Goal: Task Accomplishment & Management: Manage account settings

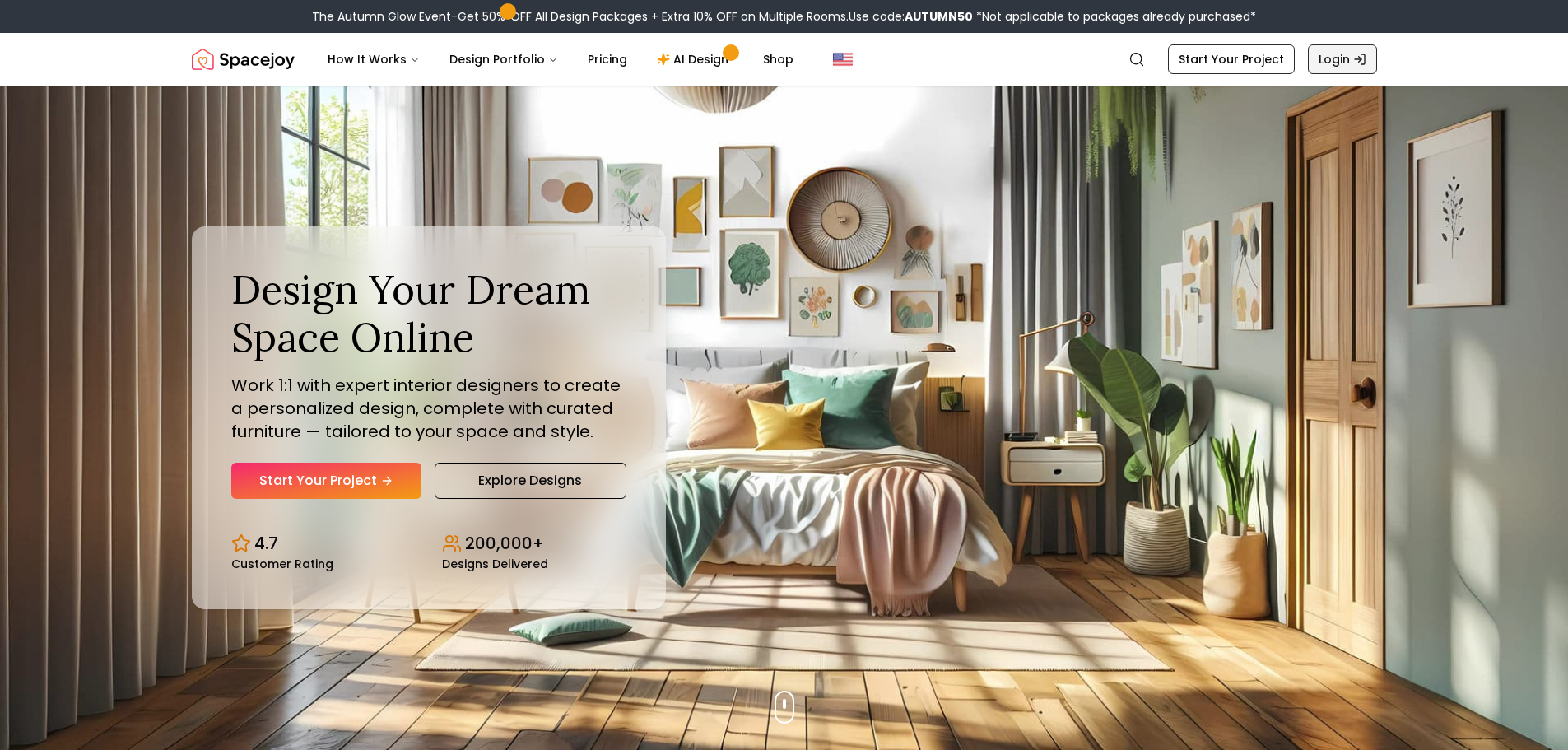
click at [1356, 60] on icon "Global" at bounding box center [1359, 58] width 13 height 13
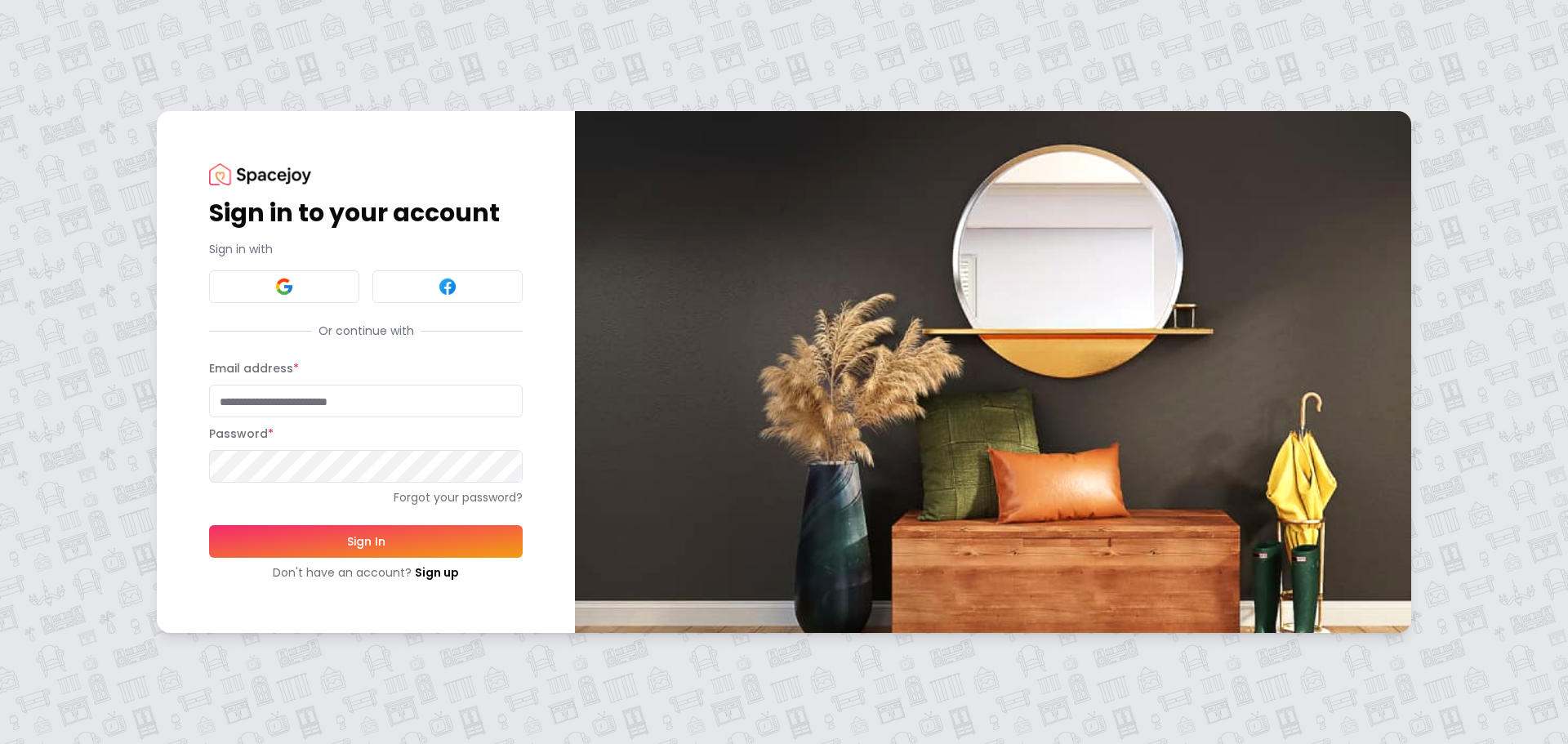
type input "**********"
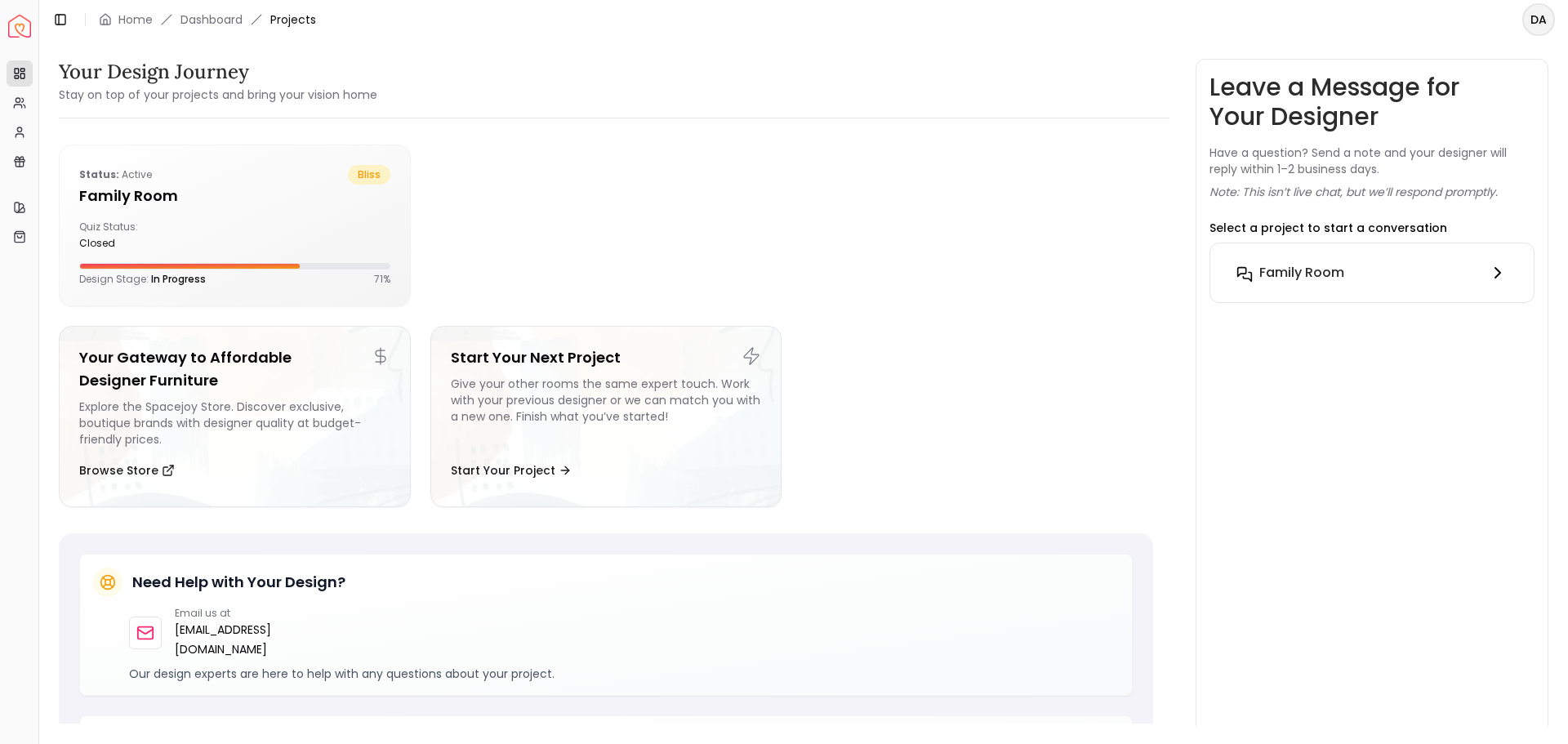
click at [1495, 274] on icon at bounding box center [1497, 272] width 20 height 20
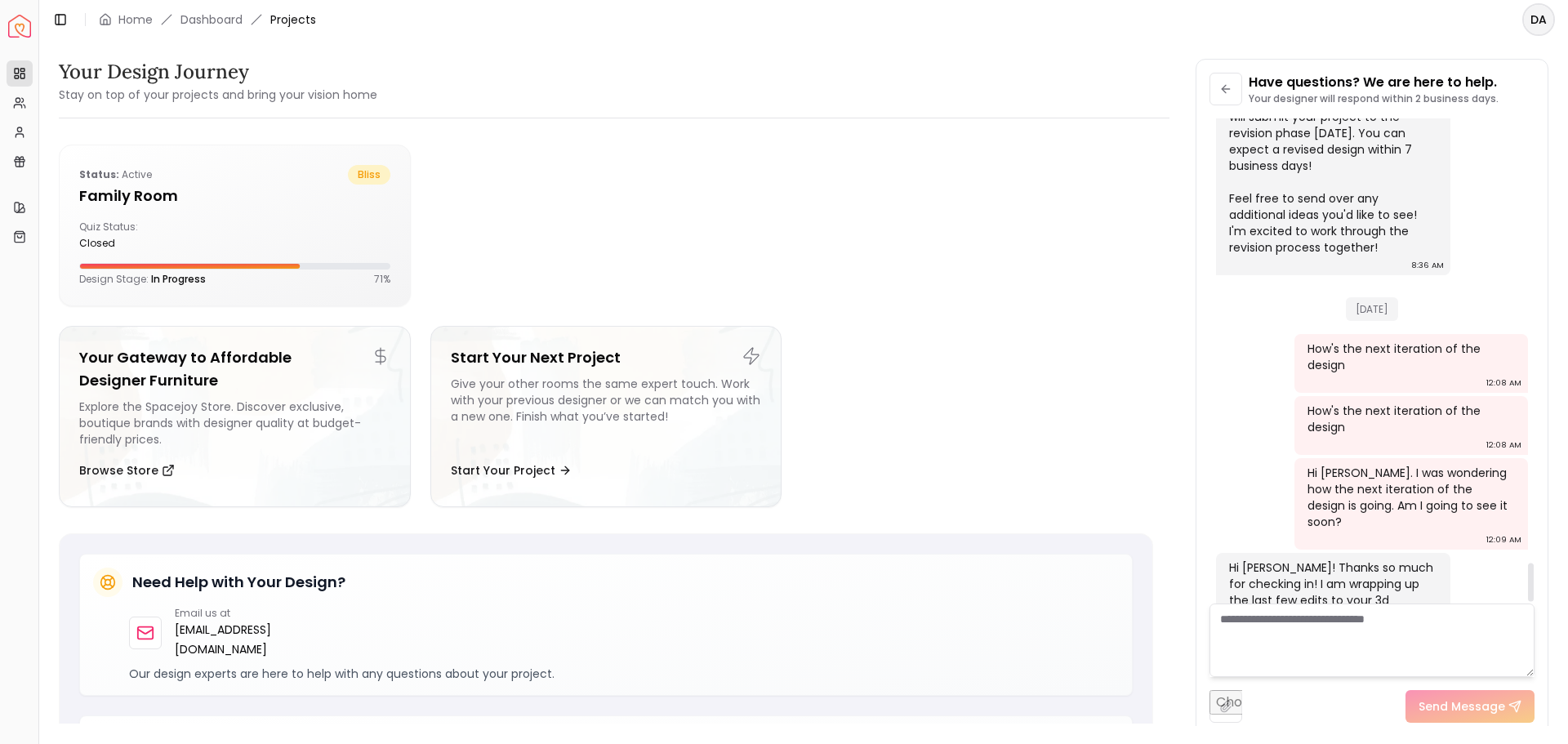
scroll to position [5592, 0]
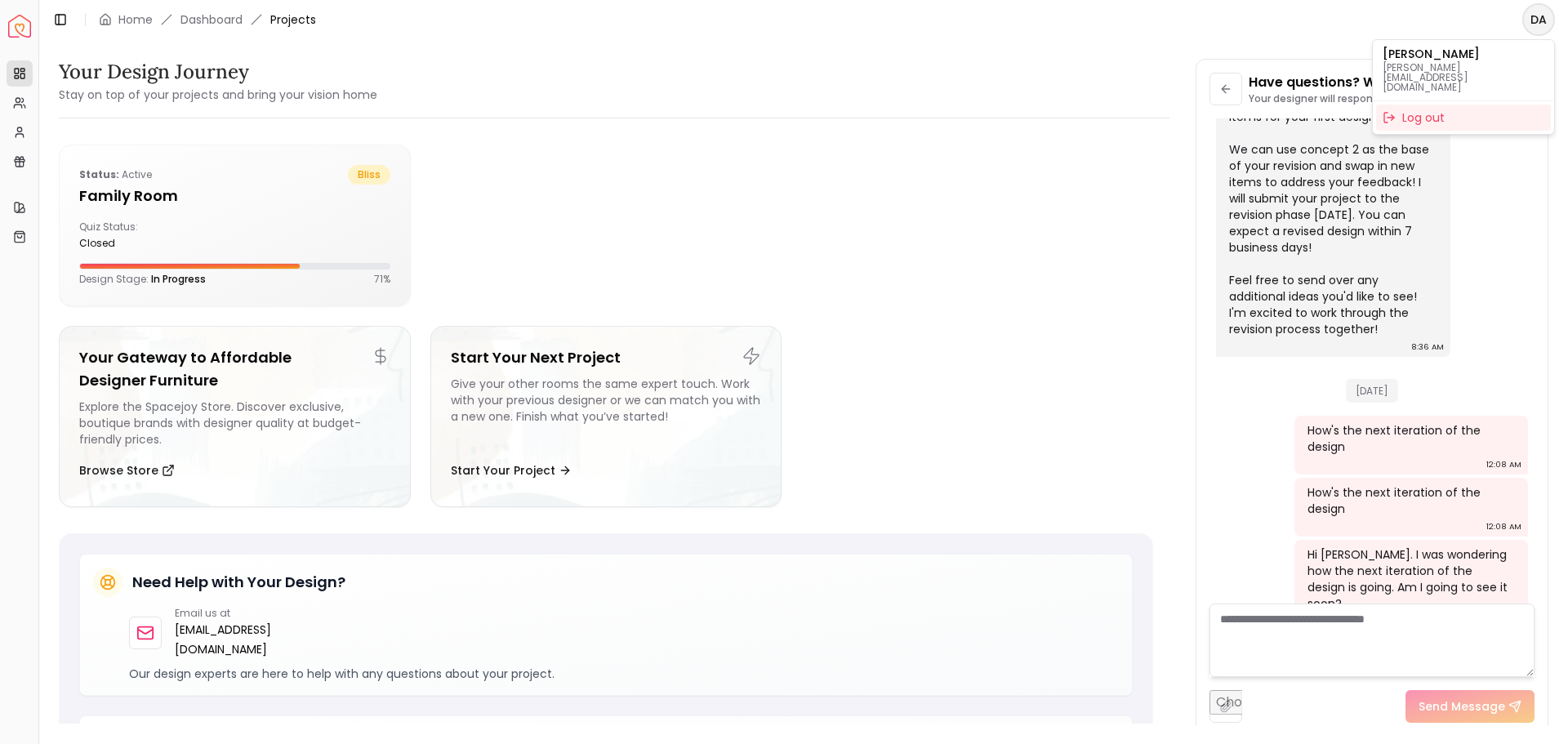
click at [1534, 20] on html "Spacejoy Dashboard Overview Projects My Referrals My Profile Gift Card Balance …" at bounding box center [784, 372] width 1568 height 744
click at [1438, 105] on div "Log out" at bounding box center [1463, 118] width 175 height 26
